Goal: Transaction & Acquisition: Purchase product/service

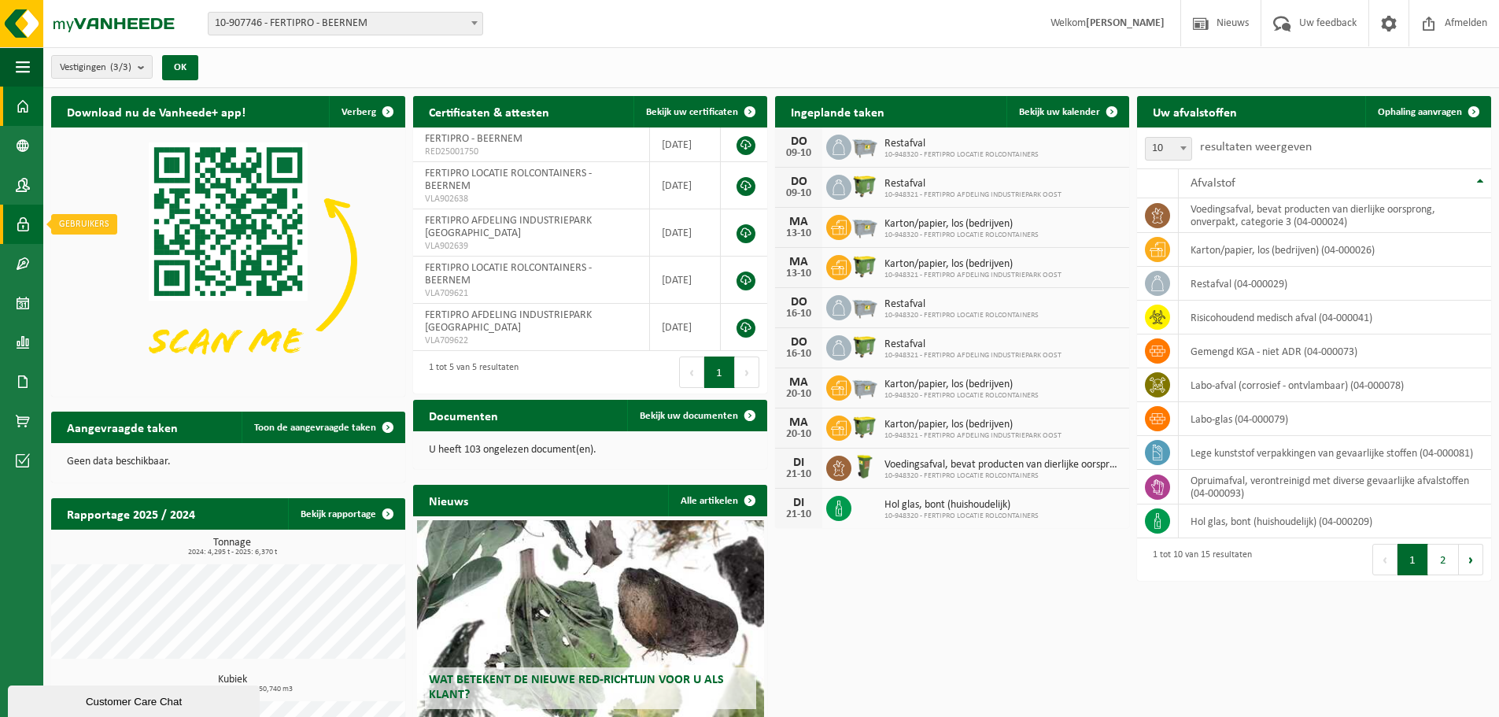
click at [28, 222] on span at bounding box center [23, 224] width 14 height 39
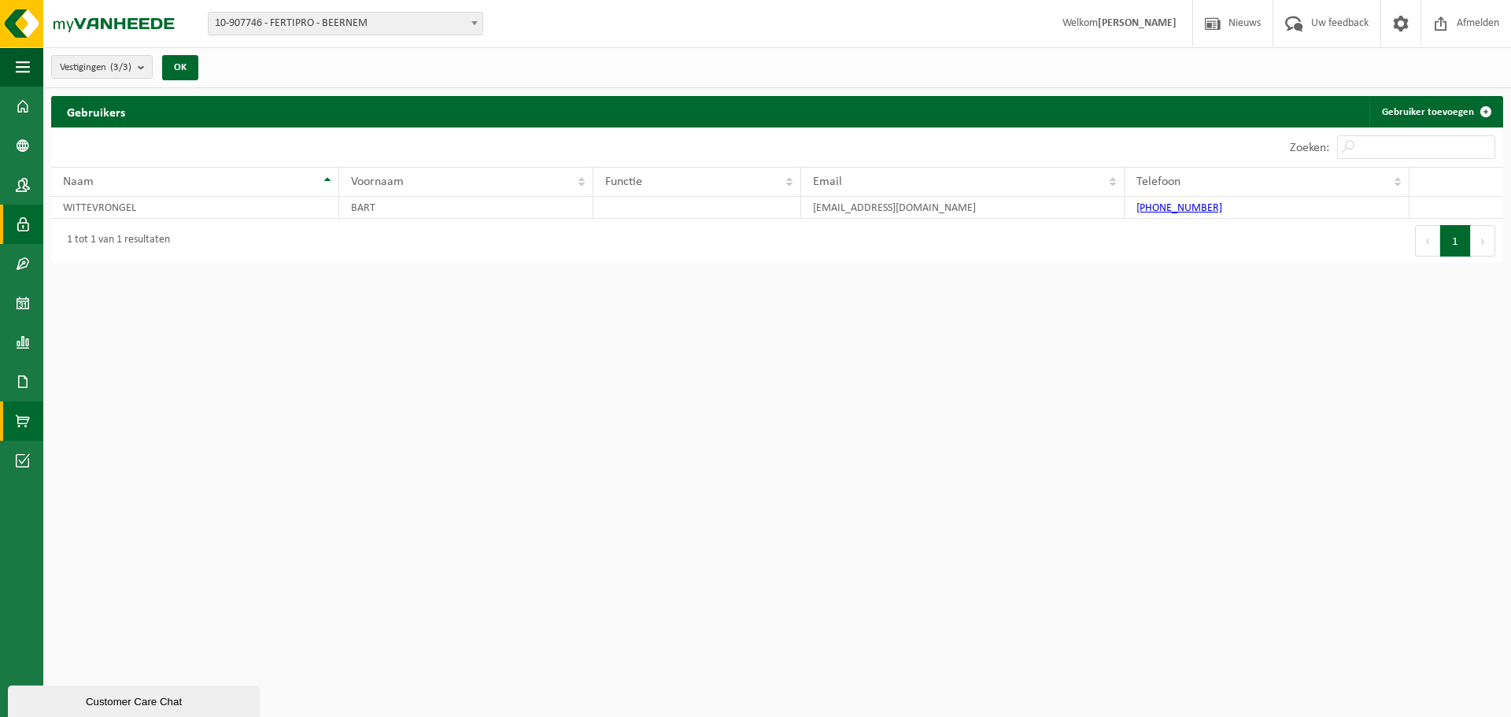
click at [14, 417] on link "Product Shop" at bounding box center [21, 420] width 43 height 39
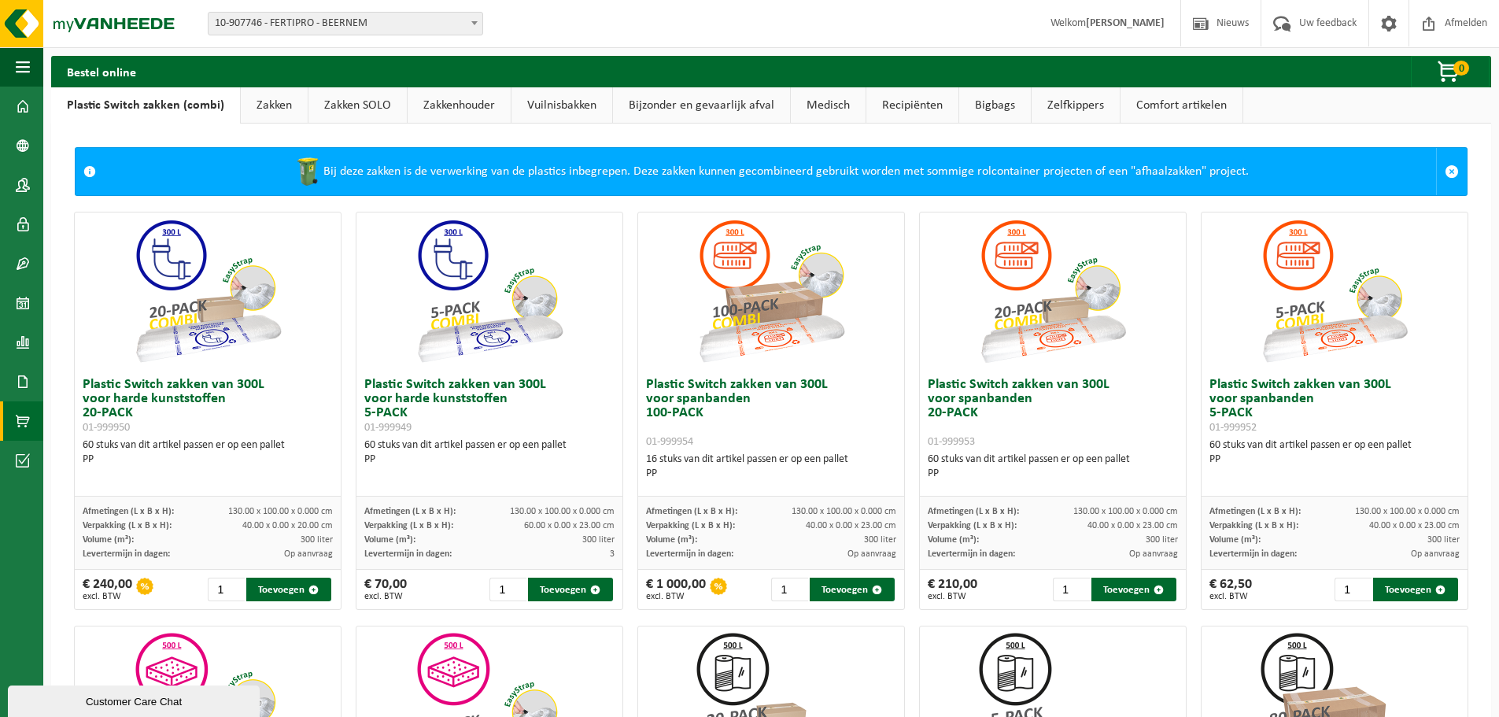
click at [833, 109] on link "Medisch" at bounding box center [828, 105] width 75 height 36
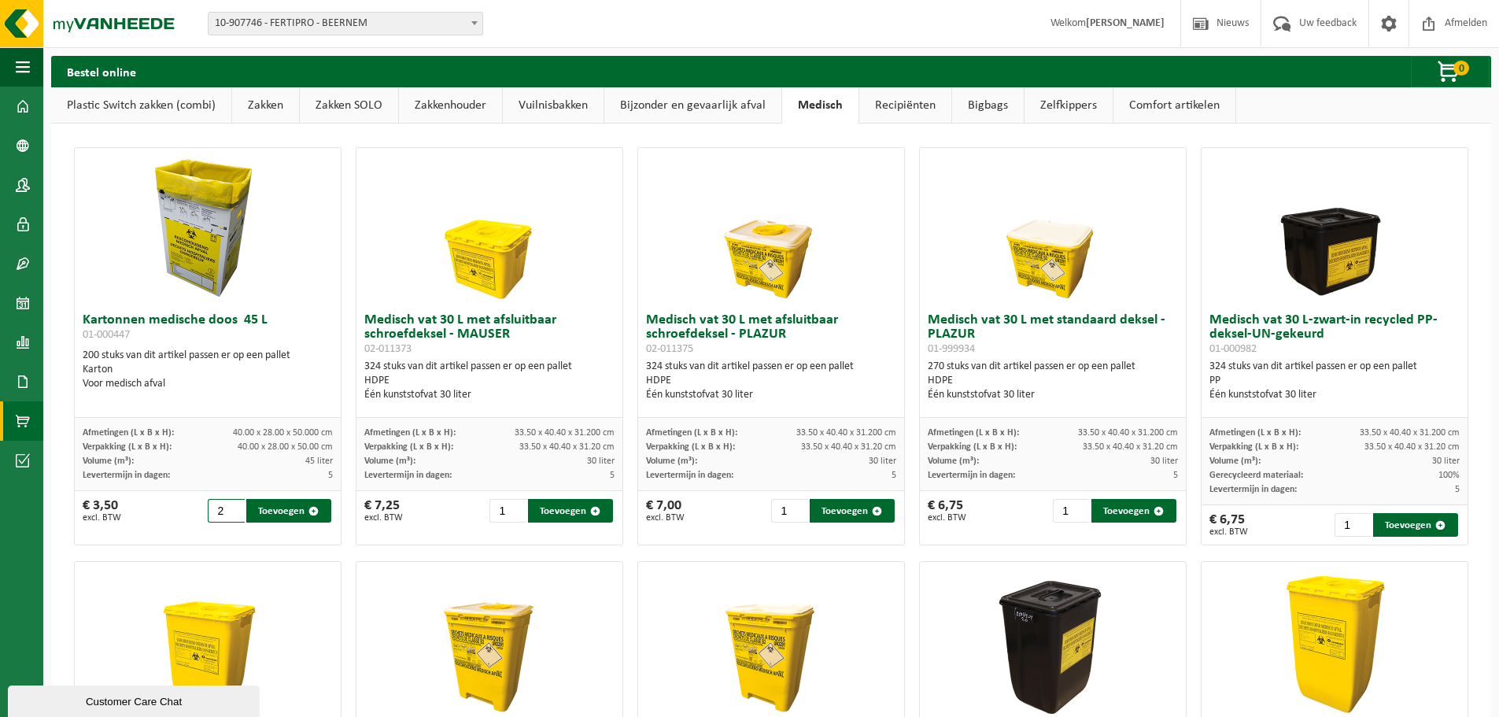
click at [234, 505] on input "2" at bounding box center [226, 511] width 37 height 24
click at [234, 505] on input "3" at bounding box center [226, 511] width 37 height 24
click at [234, 505] on input "4" at bounding box center [226, 511] width 37 height 24
click at [234, 505] on input "5" at bounding box center [226, 511] width 37 height 24
click at [234, 505] on input "6" at bounding box center [226, 511] width 37 height 24
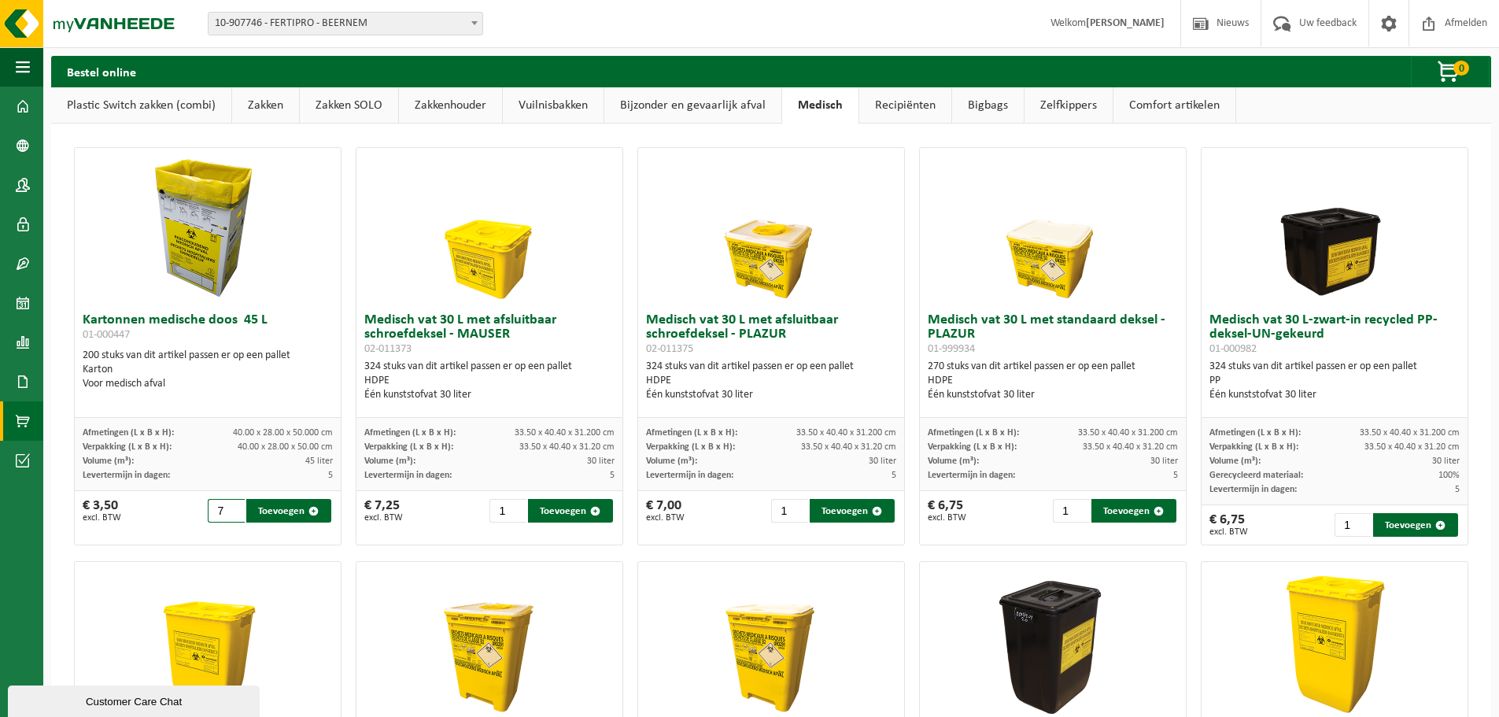
click at [234, 505] on input "7" at bounding box center [226, 511] width 37 height 24
click at [234, 505] on input "8" at bounding box center [226, 511] width 37 height 24
click at [234, 504] on input "9" at bounding box center [226, 511] width 37 height 24
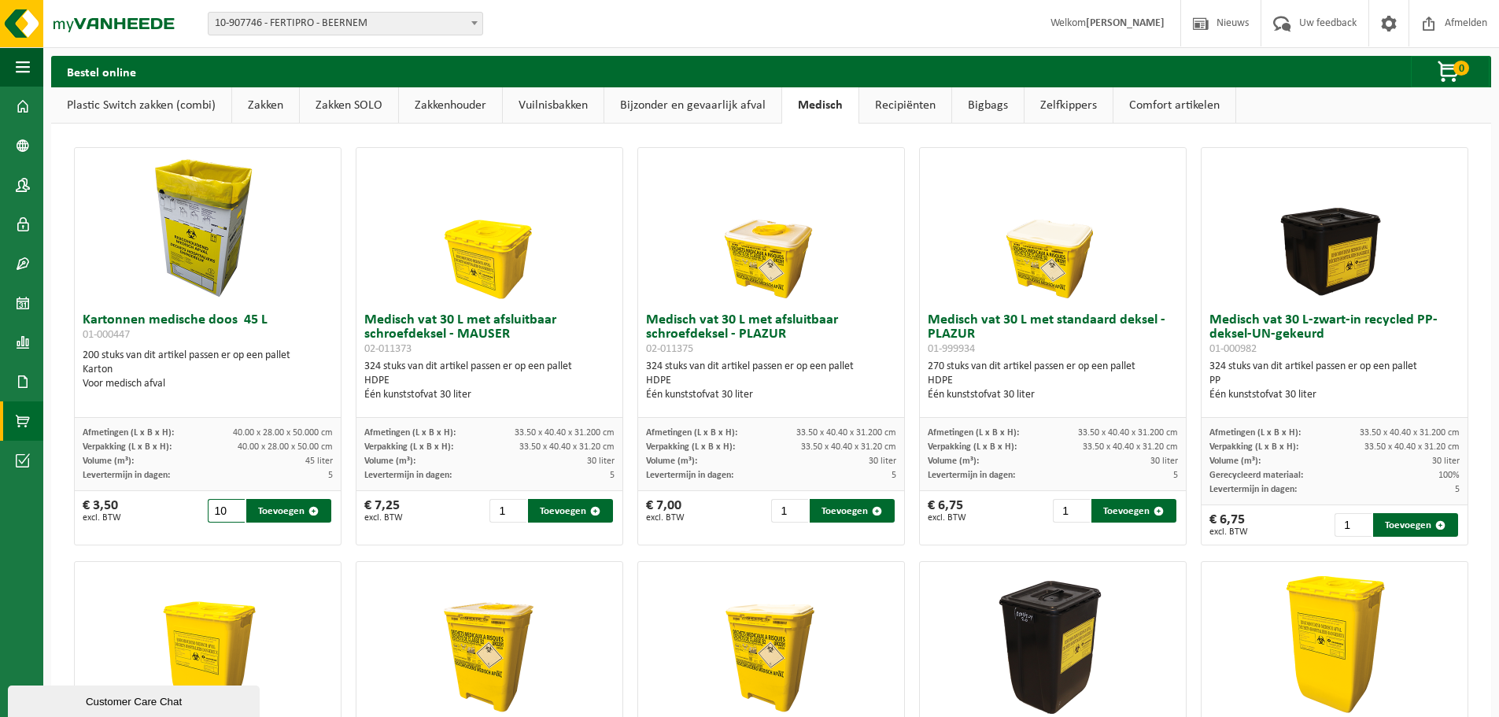
click at [230, 506] on input "10" at bounding box center [226, 511] width 37 height 24
click at [234, 506] on input "11" at bounding box center [226, 511] width 37 height 24
click at [235, 506] on input "12" at bounding box center [226, 511] width 37 height 24
click at [235, 506] on input "13" at bounding box center [226, 511] width 37 height 24
click at [235, 506] on input "14" at bounding box center [226, 511] width 37 height 24
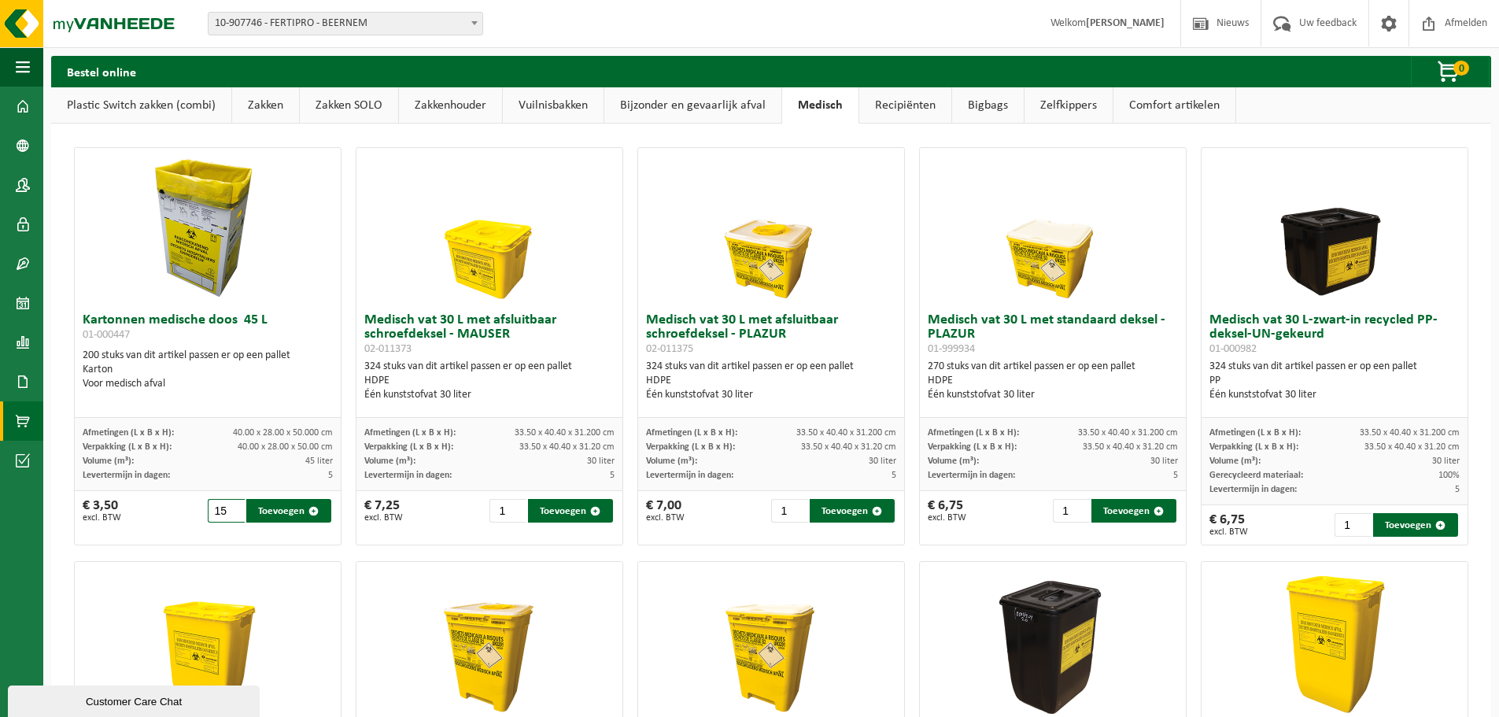
click at [235, 506] on input "15" at bounding box center [226, 511] width 37 height 24
click at [235, 506] on input "16" at bounding box center [226, 511] width 37 height 24
click at [235, 506] on input "17" at bounding box center [226, 511] width 37 height 24
click at [235, 506] on input "18" at bounding box center [226, 511] width 37 height 24
click at [235, 506] on input "19" at bounding box center [226, 511] width 37 height 24
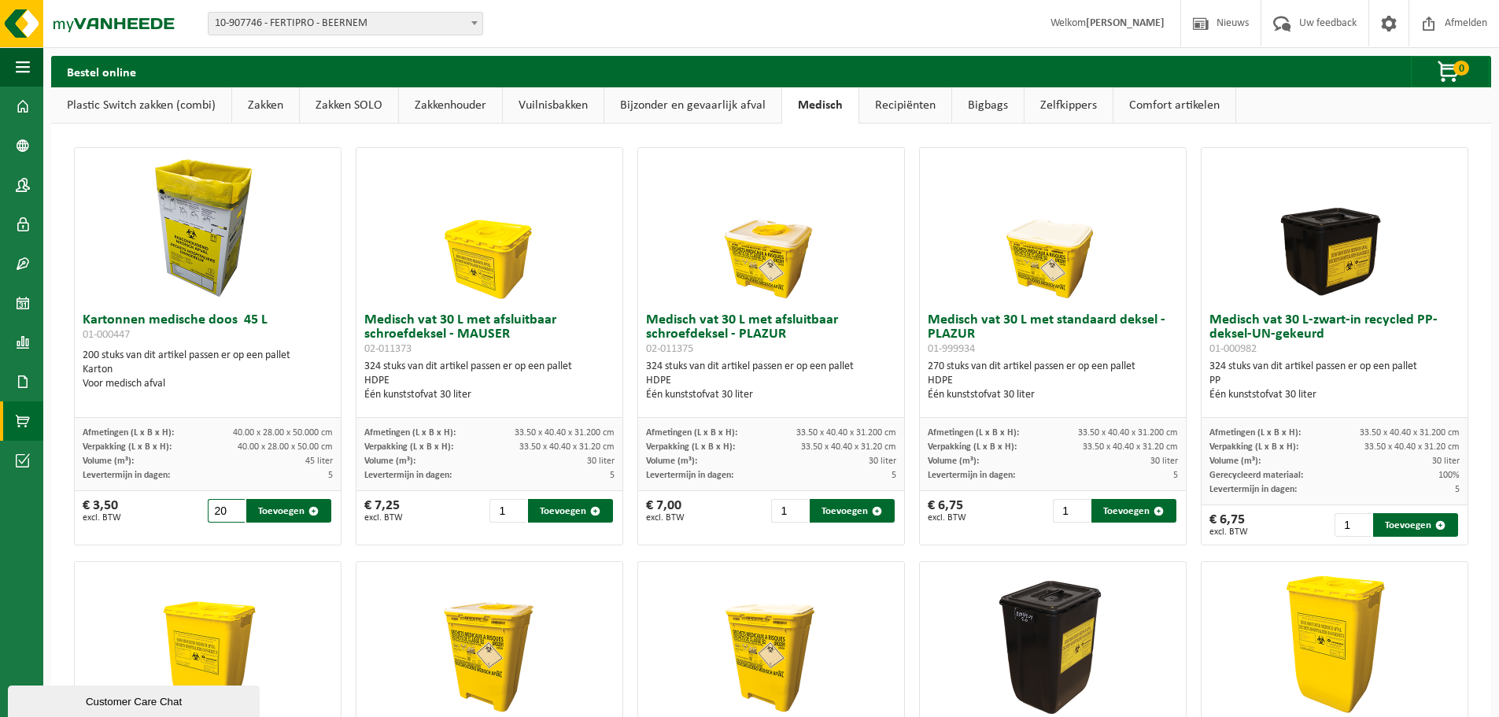
click at [235, 506] on input "20" at bounding box center [226, 511] width 37 height 24
click at [235, 506] on input "21" at bounding box center [226, 511] width 37 height 24
click at [235, 506] on input "22" at bounding box center [226, 511] width 37 height 24
click at [235, 506] on input "23" at bounding box center [226, 511] width 37 height 24
click at [235, 506] on input "24" at bounding box center [226, 511] width 37 height 24
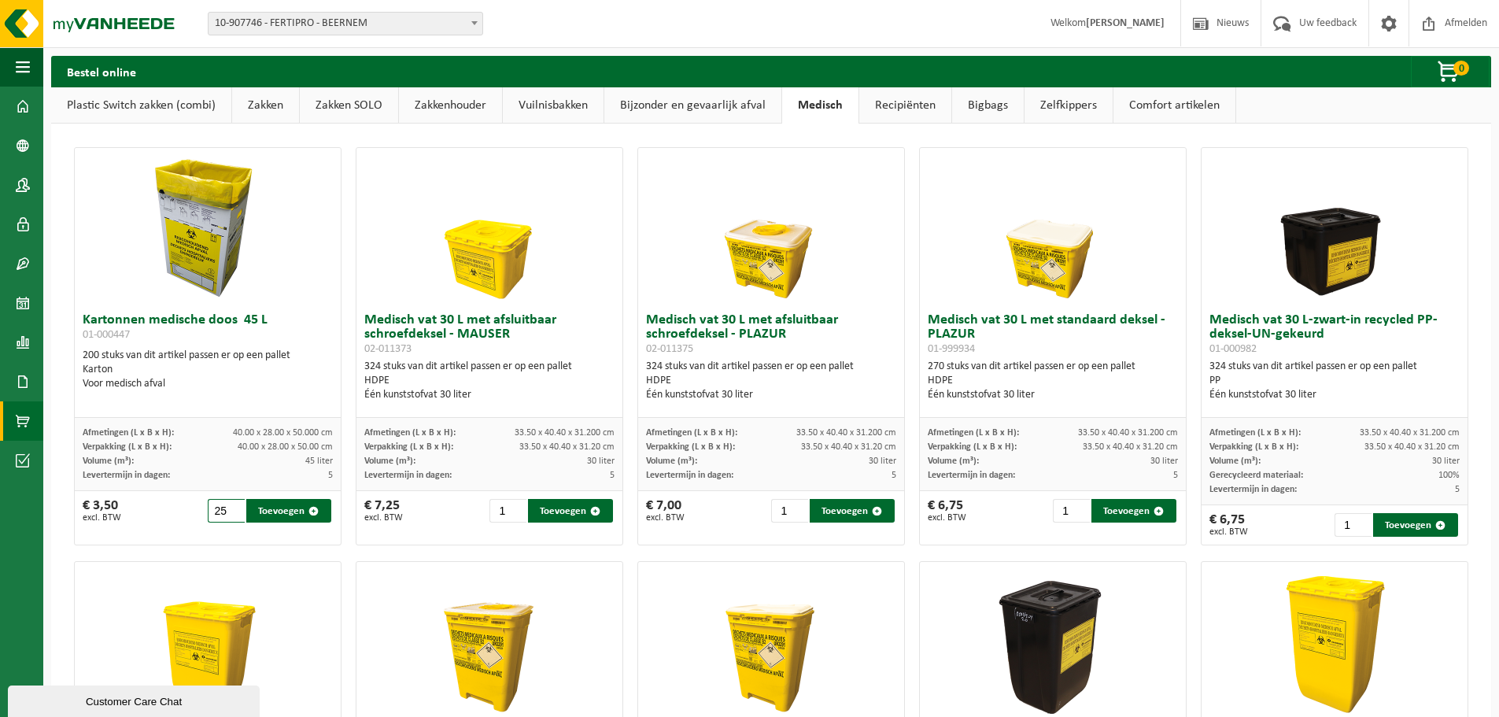
click at [235, 506] on input "25" at bounding box center [226, 511] width 37 height 24
click at [235, 506] on input "26" at bounding box center [226, 511] width 37 height 24
click at [235, 506] on input "27" at bounding box center [226, 511] width 37 height 24
click at [235, 506] on input "28" at bounding box center [226, 511] width 37 height 24
click at [235, 506] on input "29" at bounding box center [226, 511] width 37 height 24
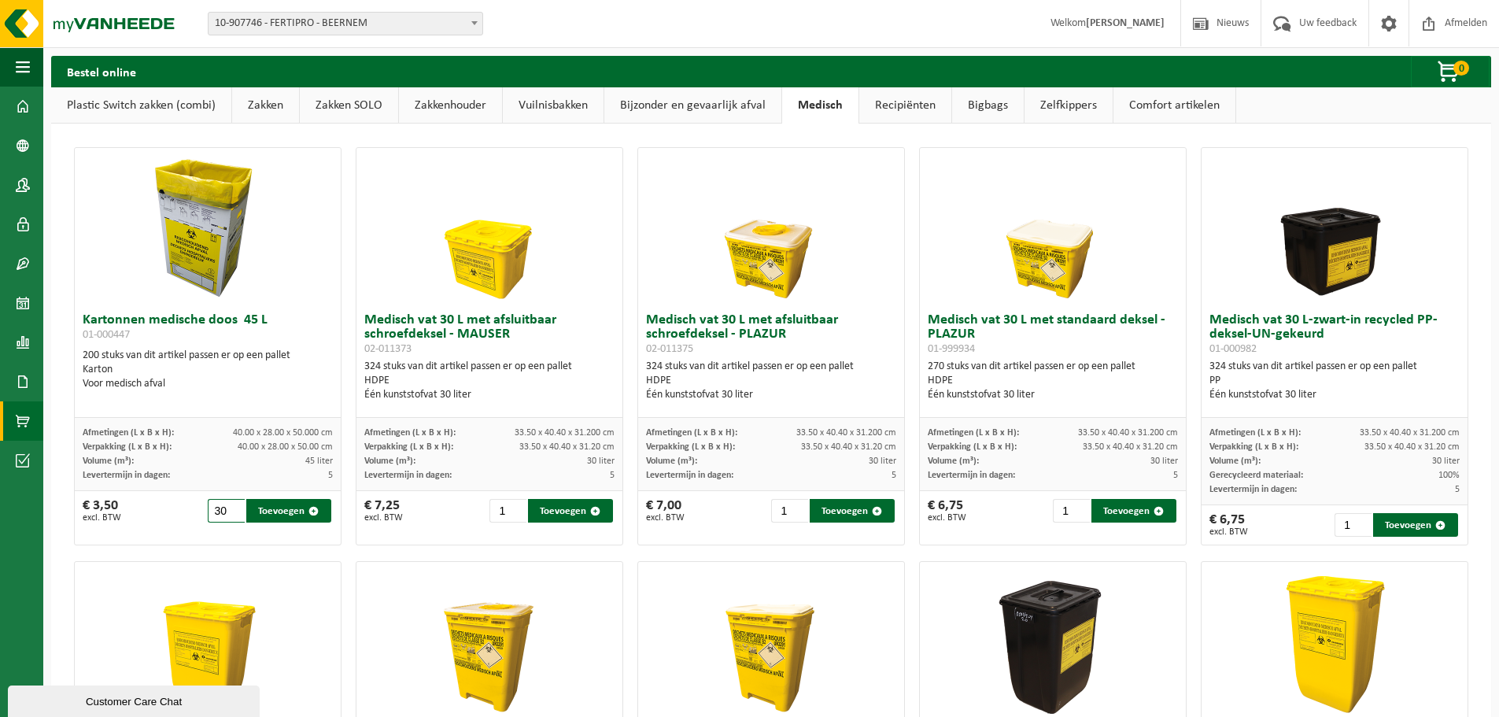
click at [235, 506] on input "30" at bounding box center [226, 511] width 37 height 24
click at [274, 508] on button "Toevoegen" at bounding box center [288, 511] width 85 height 24
type input "1"
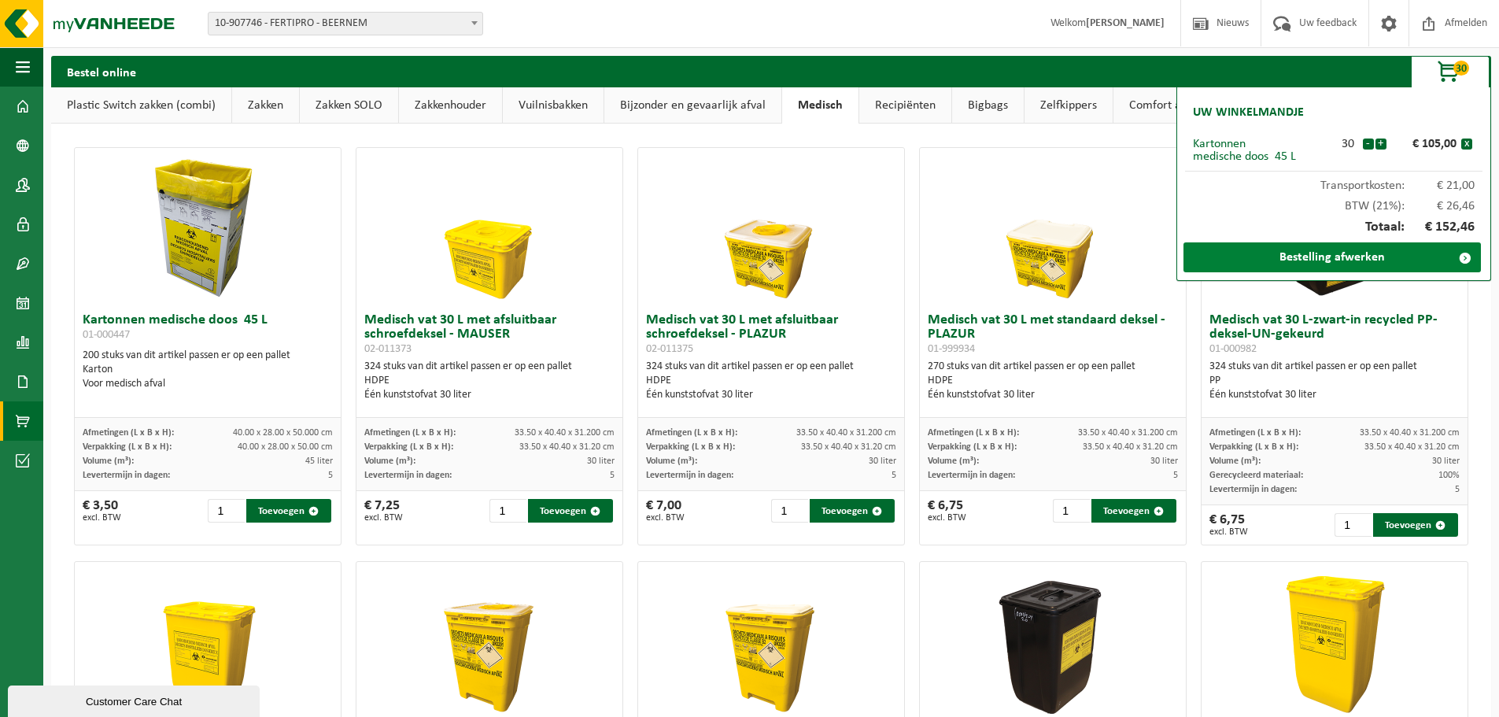
click at [1358, 257] on link "Bestelling afwerken" at bounding box center [1332, 257] width 297 height 30
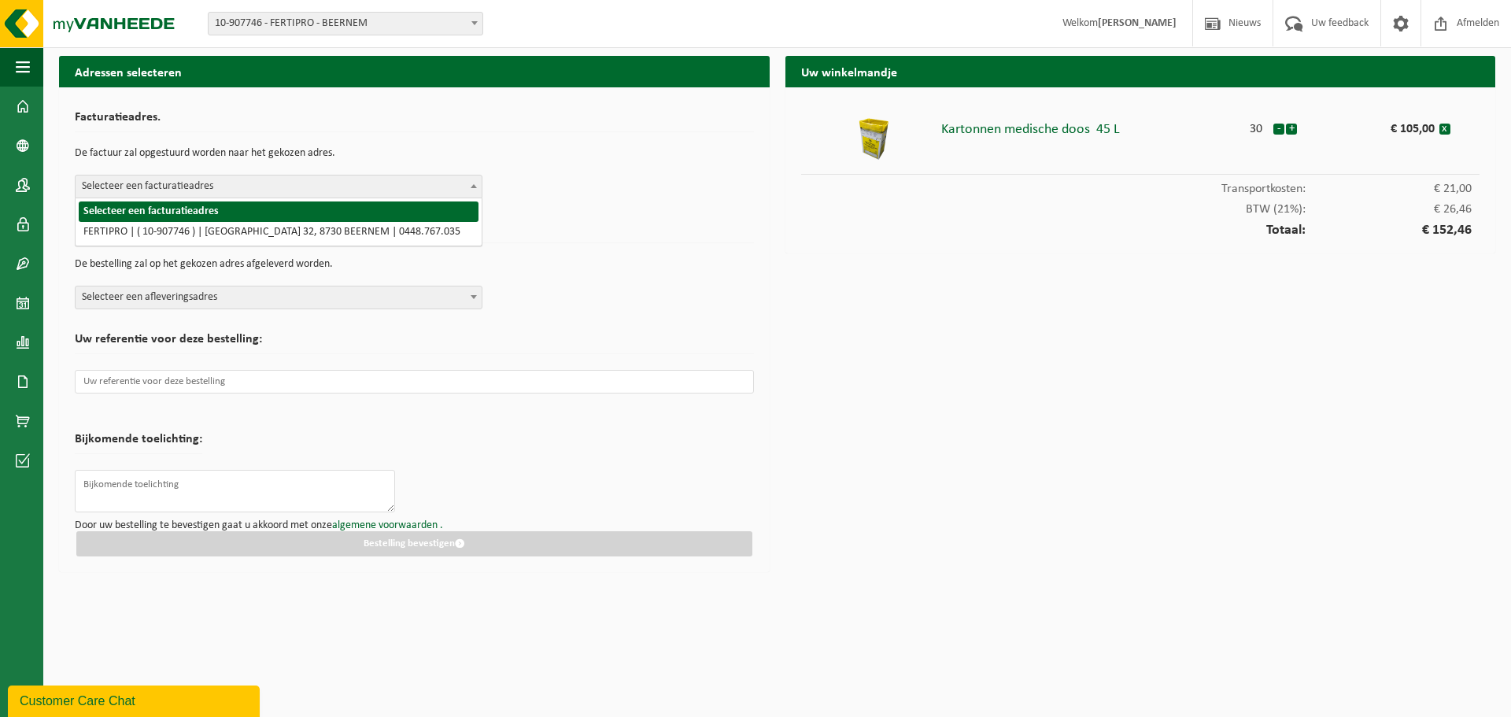
click at [474, 186] on b at bounding box center [474, 186] width 6 height 4
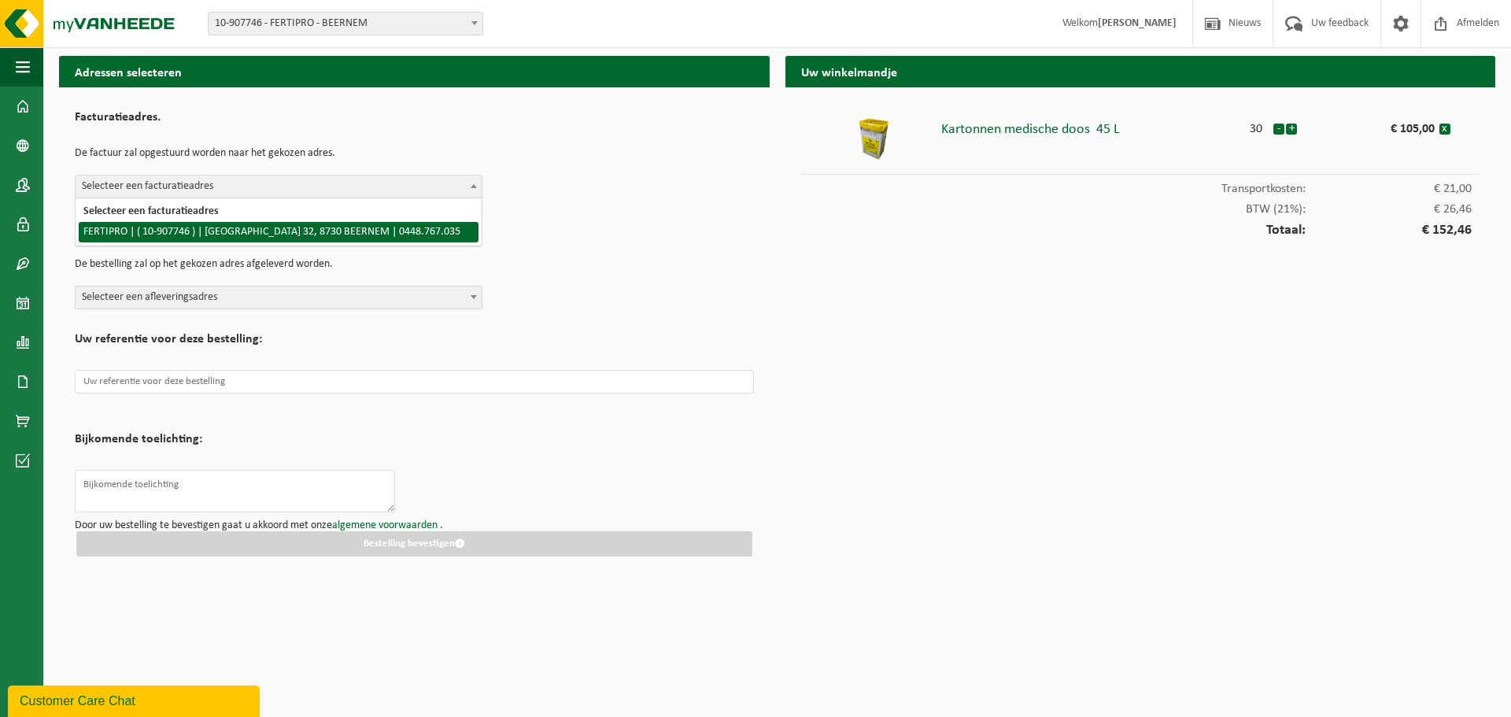
select select "123405"
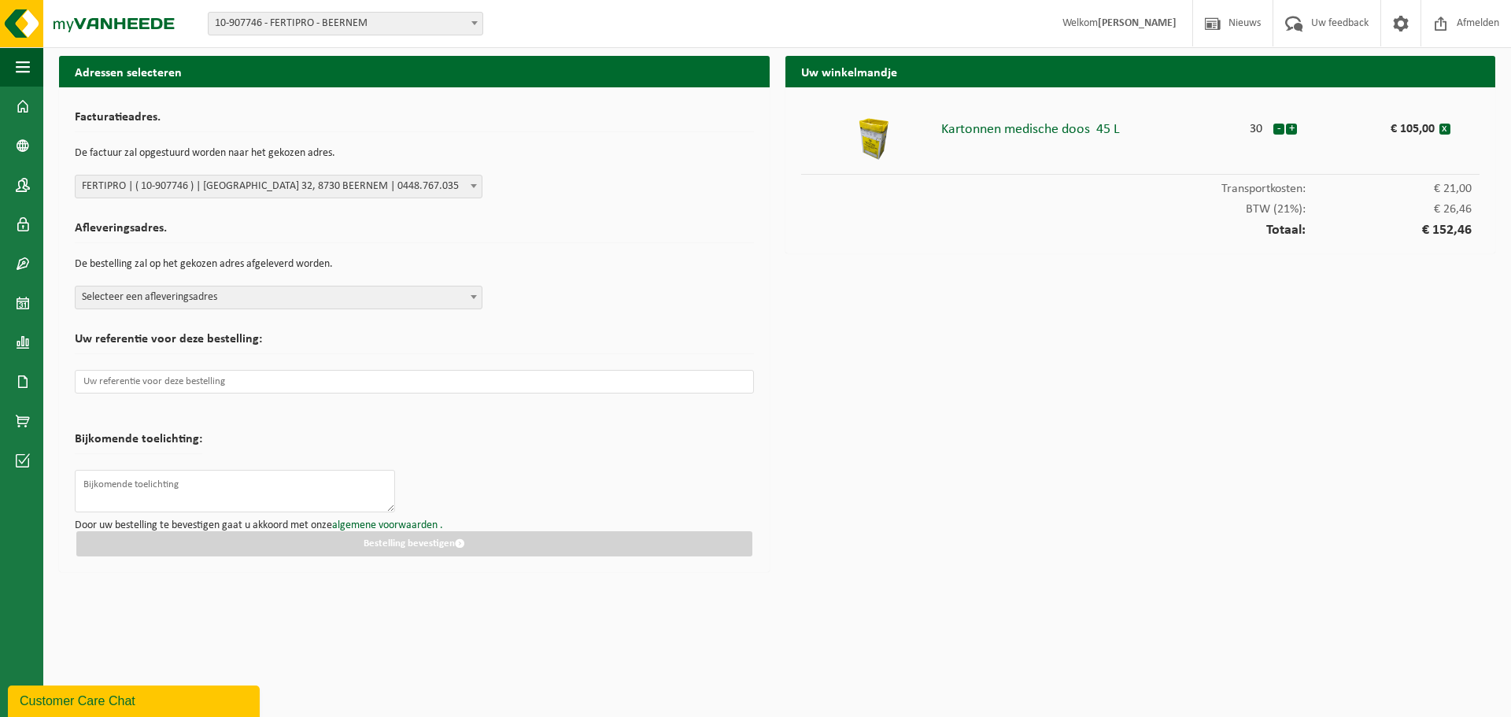
click at [472, 300] on span at bounding box center [474, 296] width 16 height 20
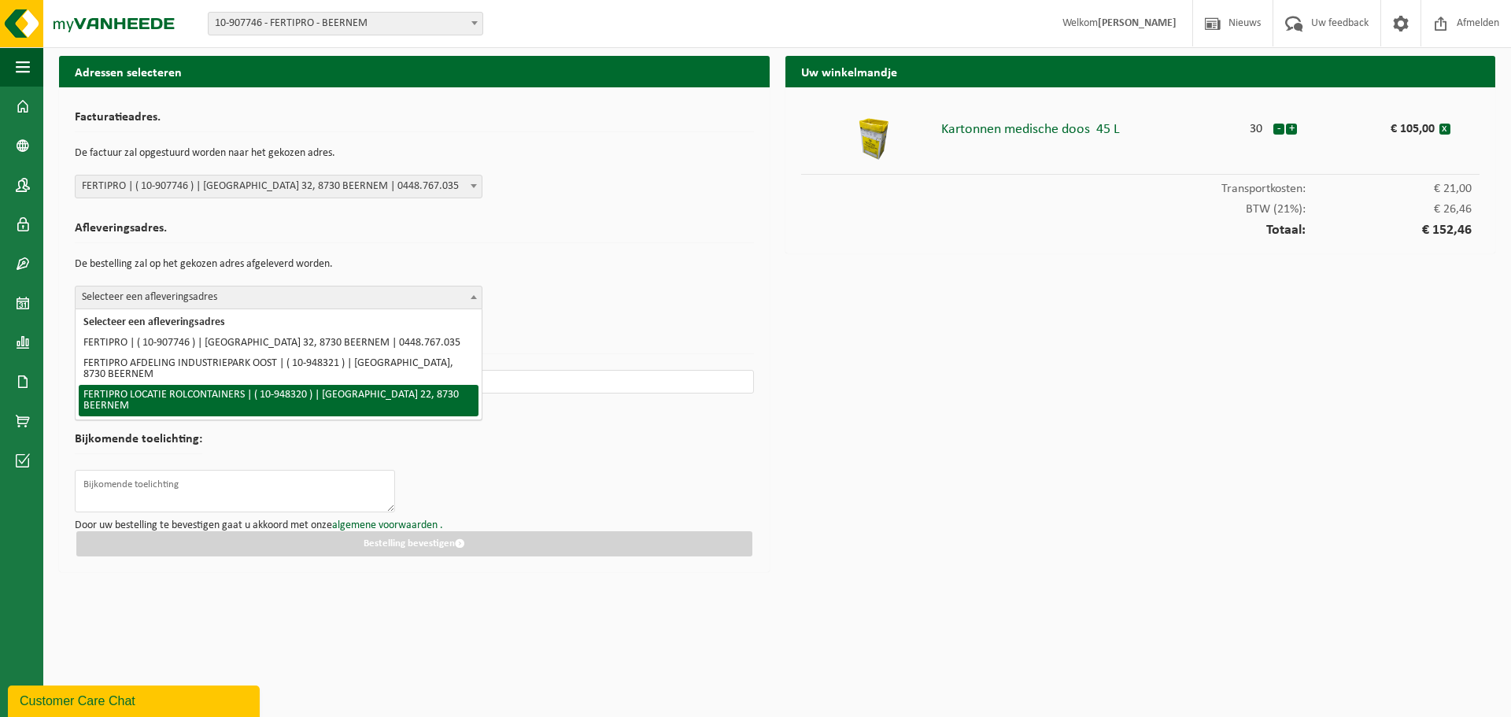
select select "142605"
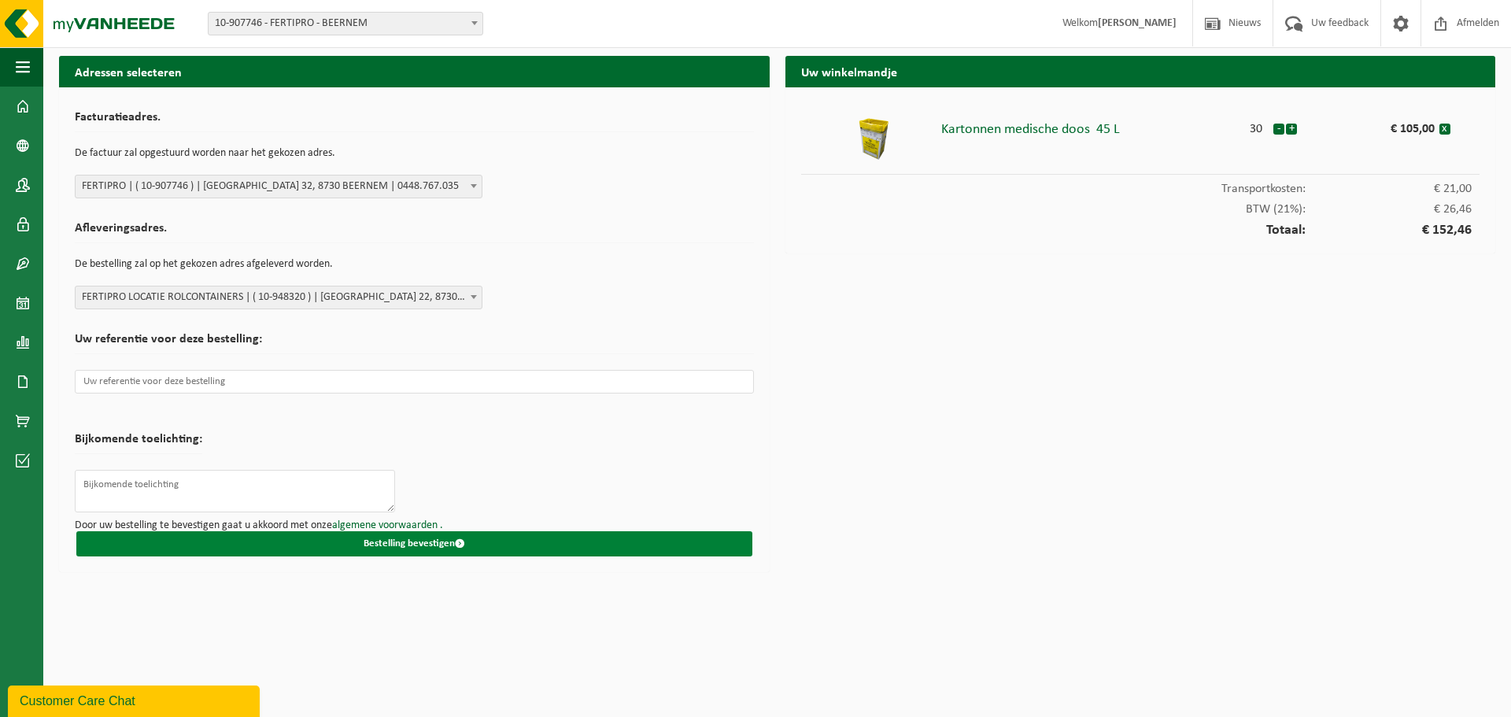
click at [401, 540] on button "Bestelling bevestigen" at bounding box center [414, 543] width 676 height 25
